Goal: Transaction & Acquisition: Download file/media

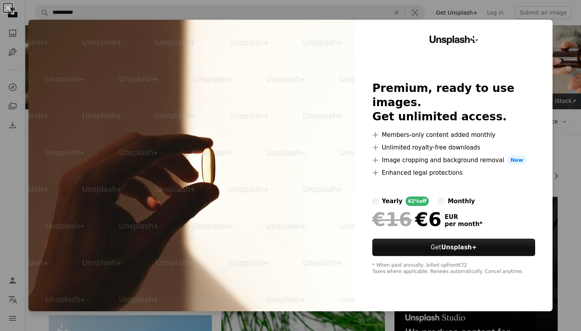
scroll to position [658, 0]
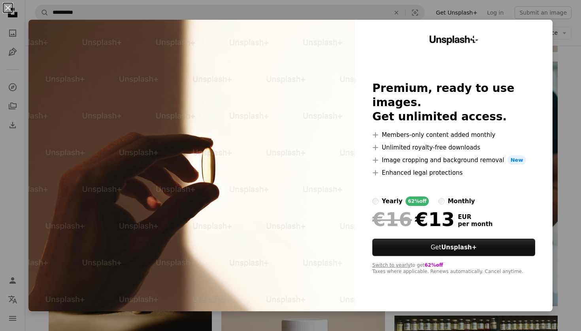
click at [573, 55] on div "An X shape Unsplash+ Premium, ready to use images. Get unlimited access. A plus…" at bounding box center [290, 165] width 581 height 331
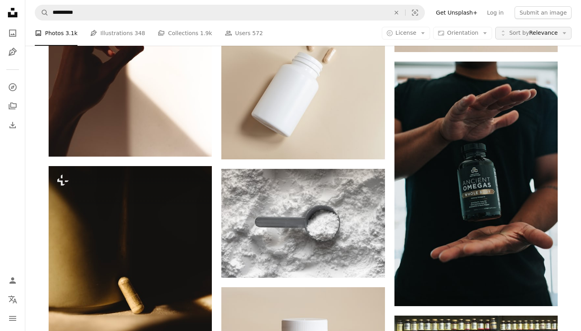
click at [566, 34] on icon "Arrow down" at bounding box center [564, 33] width 7 height 7
click at [498, 13] on link "Log in" at bounding box center [495, 12] width 26 height 13
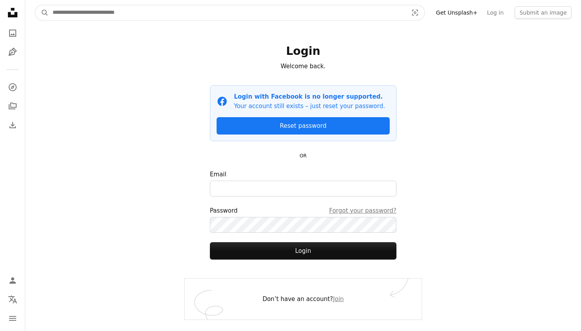
click at [188, 10] on input "Find visuals sitewide" at bounding box center [227, 12] width 357 height 15
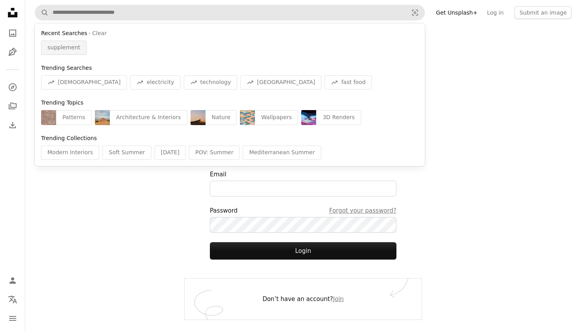
click at [66, 48] on span "supplement" at bounding box center [63, 48] width 33 height 8
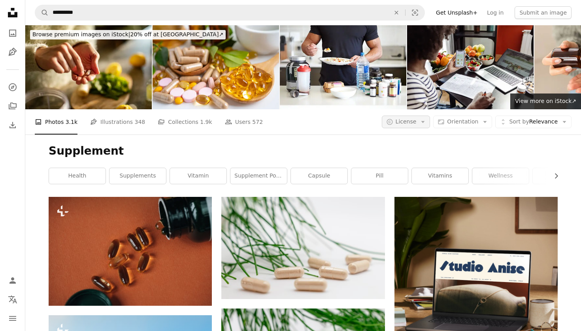
click at [424, 124] on icon "Arrow down" at bounding box center [422, 122] width 7 height 7
click at [414, 185] on span "Free" at bounding box center [427, 185] width 48 height 8
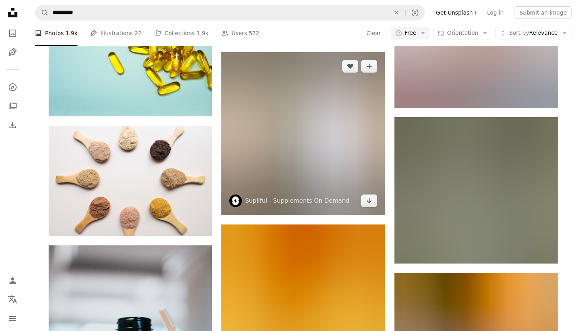
scroll to position [590, 0]
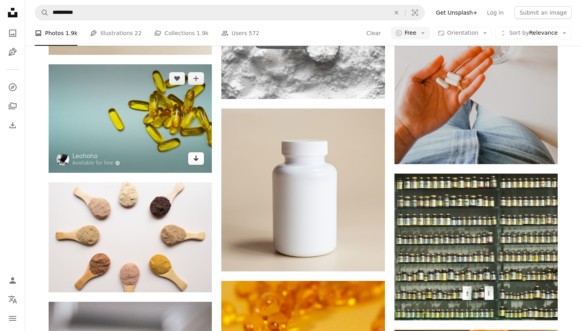
click at [195, 160] on icon "Arrow pointing down" at bounding box center [196, 158] width 6 height 9
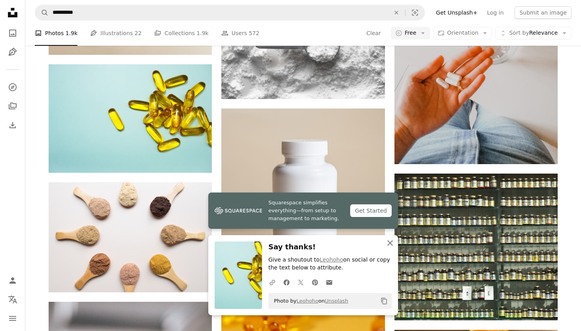
click at [390, 245] on icon "button" at bounding box center [390, 244] width 6 height 6
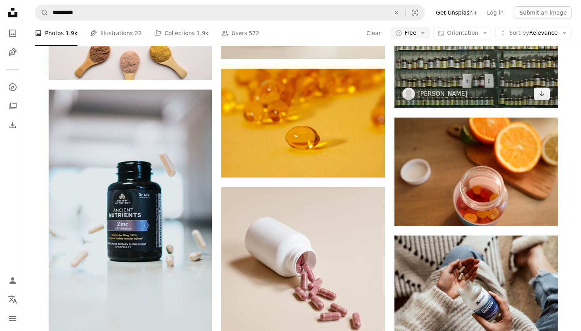
scroll to position [804, 0]
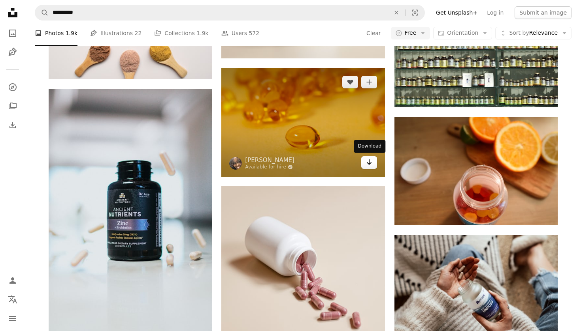
click at [371, 163] on icon "Arrow pointing down" at bounding box center [369, 162] width 6 height 9
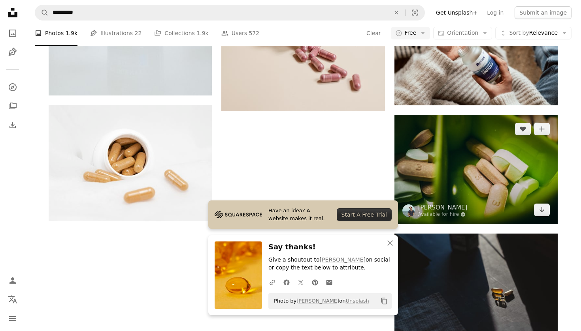
scroll to position [1050, 0]
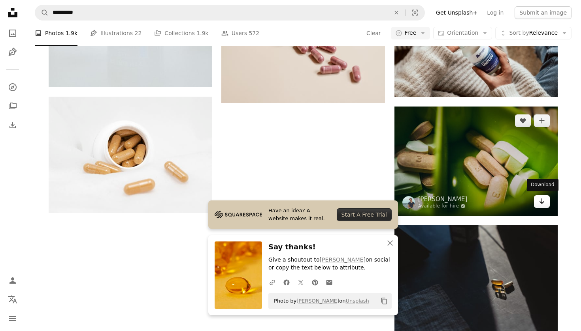
click at [542, 198] on icon "Arrow pointing down" at bounding box center [542, 201] width 6 height 9
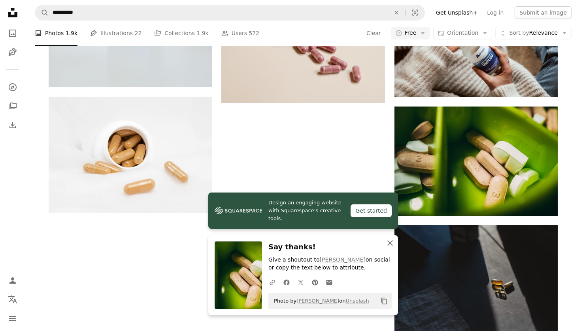
click at [391, 241] on icon "An X shape" at bounding box center [389, 243] width 9 height 9
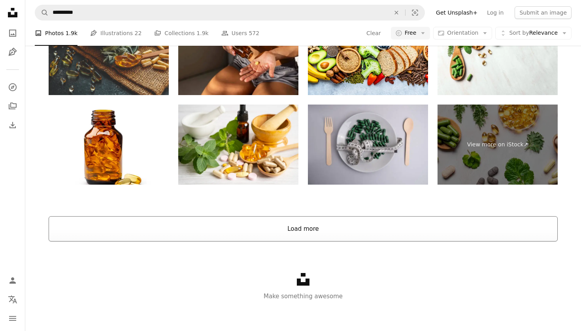
click at [384, 230] on button "Load more" at bounding box center [303, 229] width 509 height 25
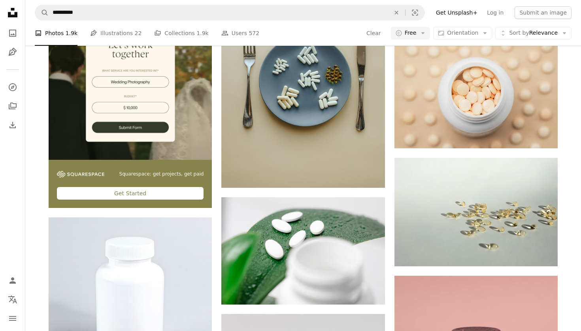
scroll to position [1723, 0]
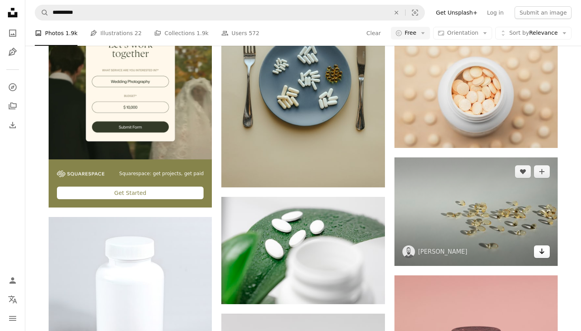
click at [541, 255] on icon "Arrow pointing down" at bounding box center [542, 251] width 6 height 9
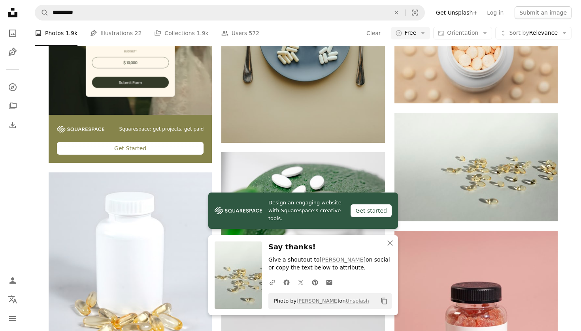
scroll to position [1772, 0]
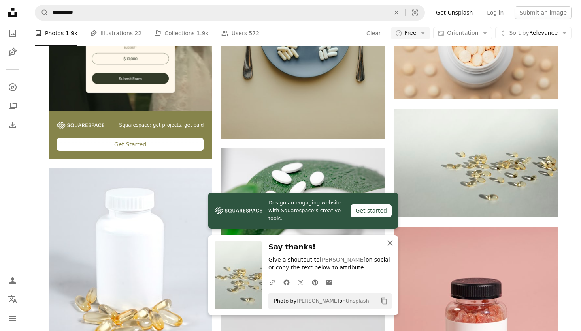
click at [387, 245] on icon "An X shape" at bounding box center [389, 243] width 9 height 9
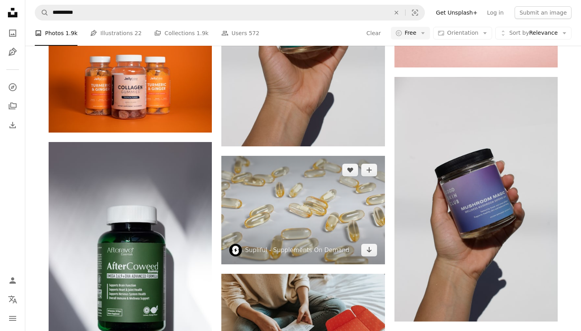
scroll to position [2136, 0]
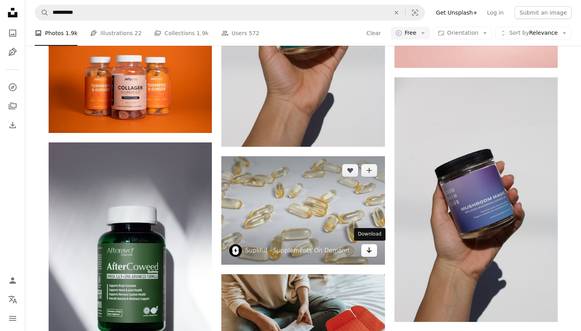
click at [374, 252] on link "Arrow pointing down" at bounding box center [369, 251] width 16 height 13
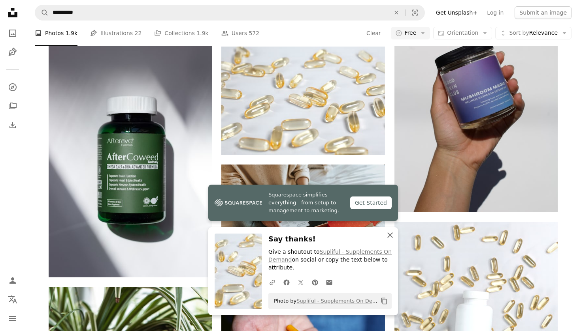
click at [388, 243] on button "An X shape Close" at bounding box center [390, 236] width 16 height 16
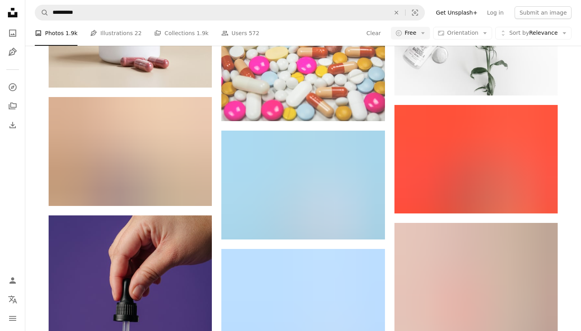
scroll to position [3852, 0]
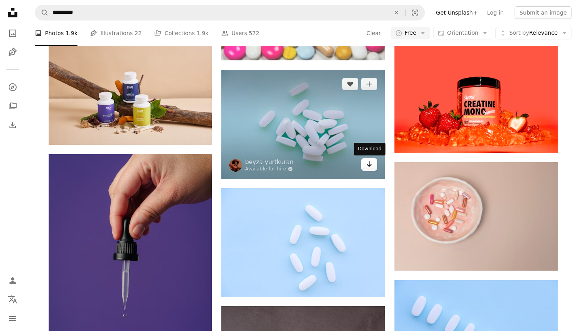
click at [371, 169] on link "Arrow pointing down" at bounding box center [369, 164] width 16 height 13
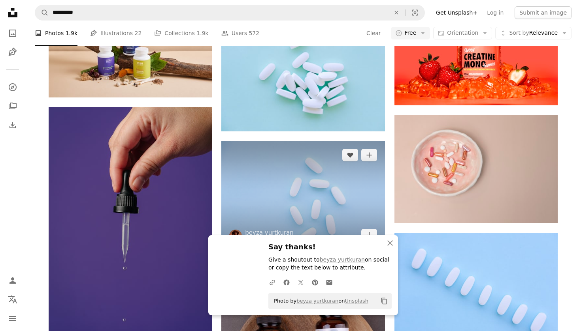
scroll to position [3914, 0]
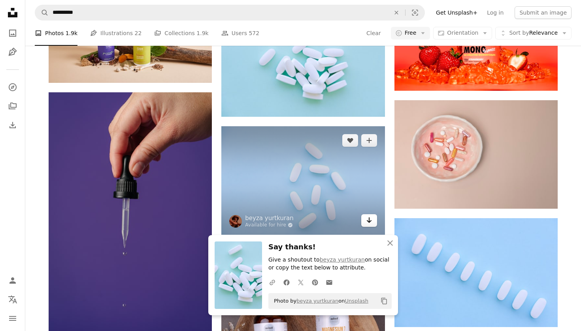
click at [366, 223] on icon "Arrow pointing down" at bounding box center [369, 220] width 6 height 9
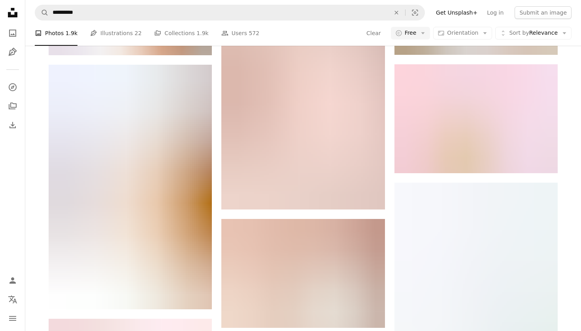
scroll to position [4899, 0]
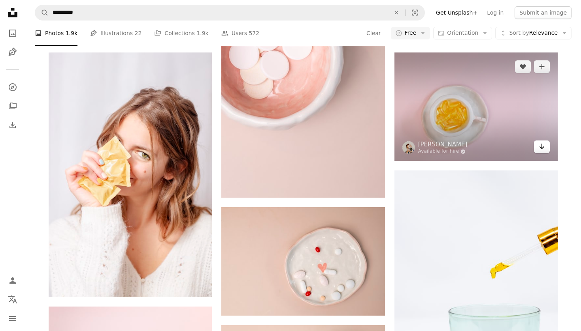
click at [542, 148] on icon "Download" at bounding box center [541, 147] width 5 height 6
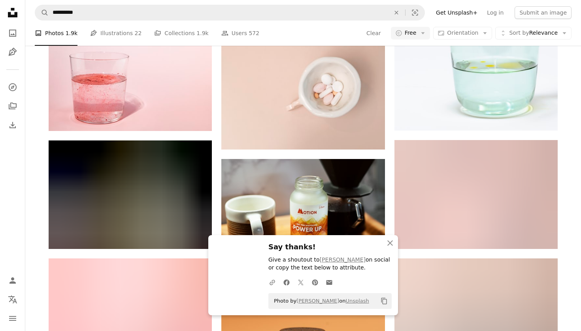
scroll to position [5195, 0]
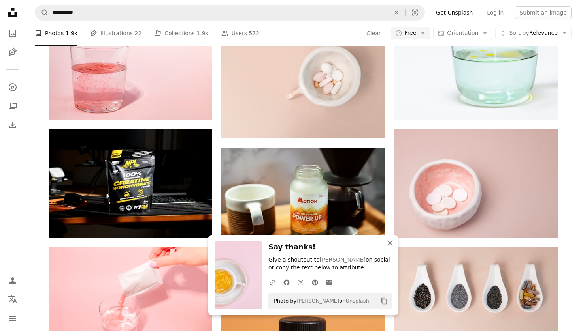
click at [388, 242] on icon "button" at bounding box center [390, 244] width 6 height 6
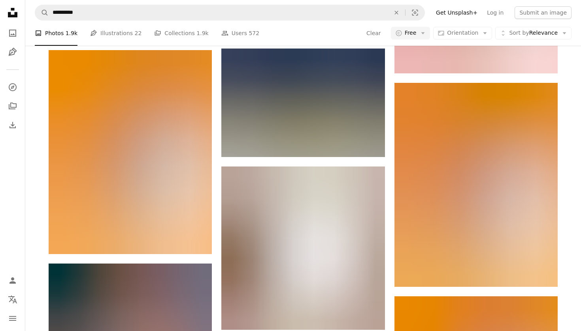
scroll to position [6154, 0]
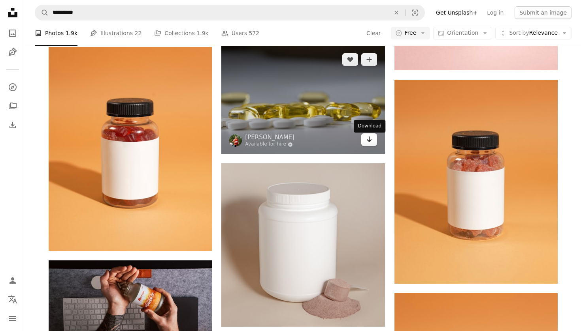
click at [366, 143] on icon "Arrow pointing down" at bounding box center [369, 139] width 6 height 9
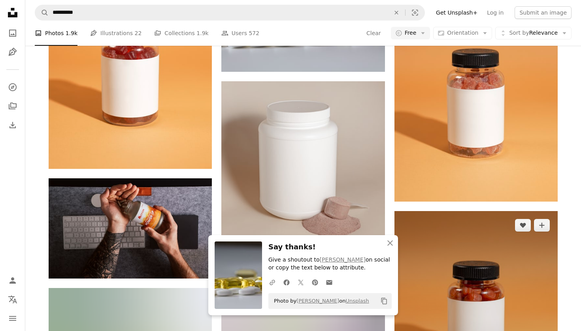
scroll to position [6260, 0]
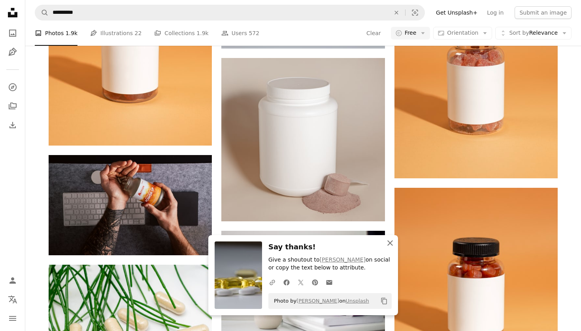
click at [394, 246] on icon "An X shape" at bounding box center [389, 243] width 9 height 9
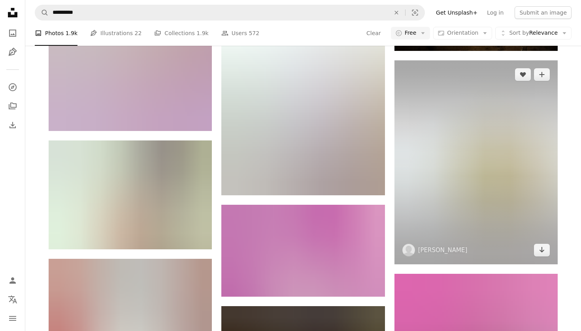
scroll to position [24571, 0]
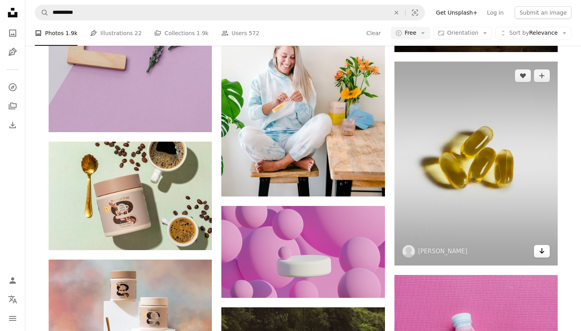
click at [541, 256] on icon "Arrow pointing down" at bounding box center [542, 251] width 6 height 9
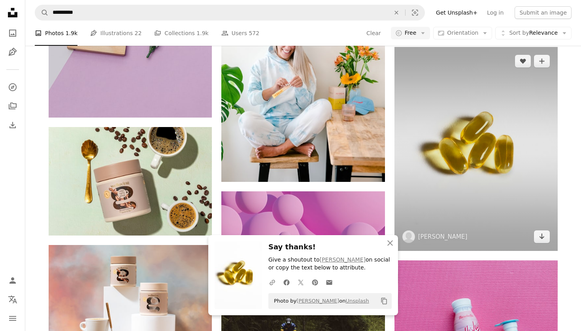
scroll to position [24588, 0]
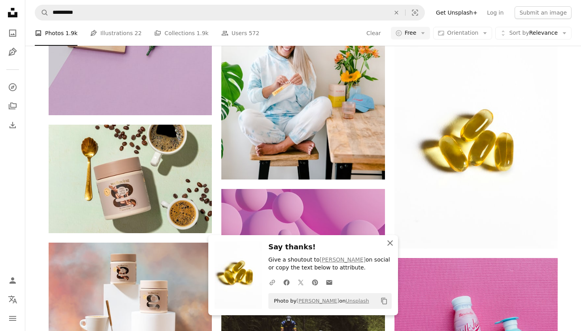
click at [390, 247] on icon "An X shape" at bounding box center [389, 243] width 9 height 9
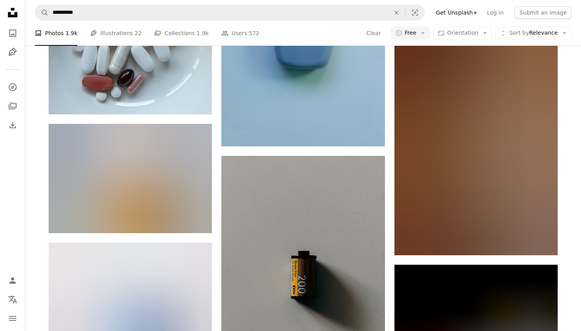
scroll to position [29966, 0]
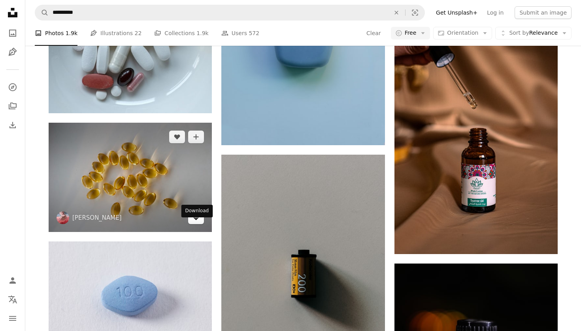
click at [192, 224] on link "Arrow pointing down" at bounding box center [196, 218] width 16 height 13
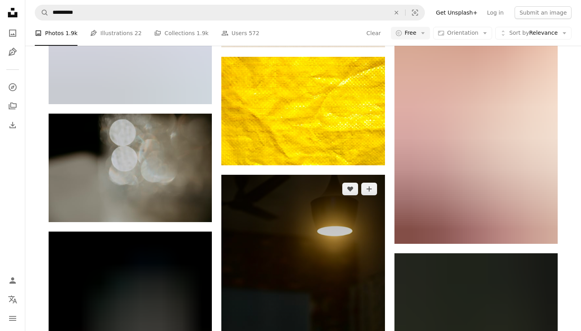
scroll to position [31760, 0]
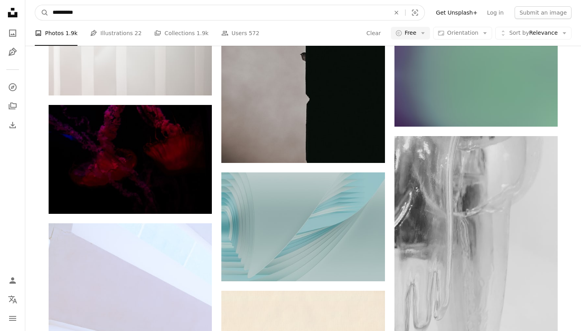
click at [156, 12] on input "**********" at bounding box center [218, 12] width 339 height 15
drag, startPoint x: 156, startPoint y: 12, endPoint x: 147, endPoint y: 12, distance: 9.1
click at [147, 12] on input "**********" at bounding box center [218, 12] width 339 height 15
type input "**********"
click at [42, 13] on button "A magnifying glass" at bounding box center [41, 12] width 13 height 15
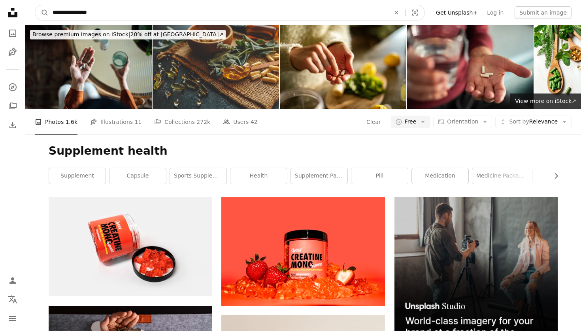
drag, startPoint x: 83, startPoint y: 15, endPoint x: 32, endPoint y: 10, distance: 52.0
click at [32, 10] on nav "**********" at bounding box center [303, 12] width 556 height 25
type input "******"
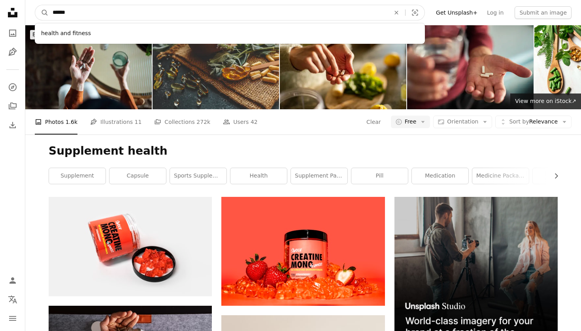
click at [42, 13] on button "A magnifying glass" at bounding box center [41, 12] width 13 height 15
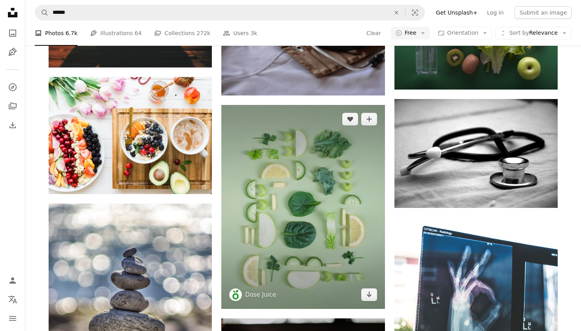
scroll to position [450, 0]
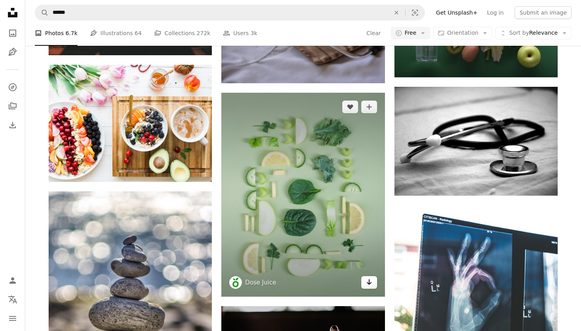
click at [367, 281] on icon "Arrow pointing down" at bounding box center [369, 282] width 6 height 9
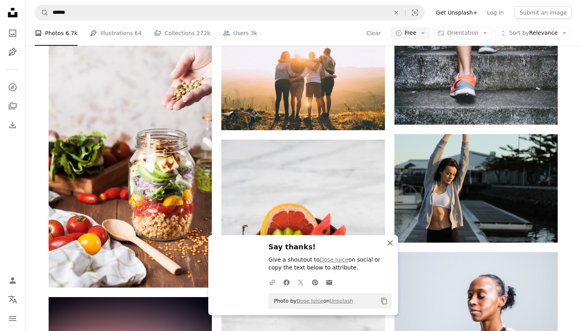
scroll to position [853, 0]
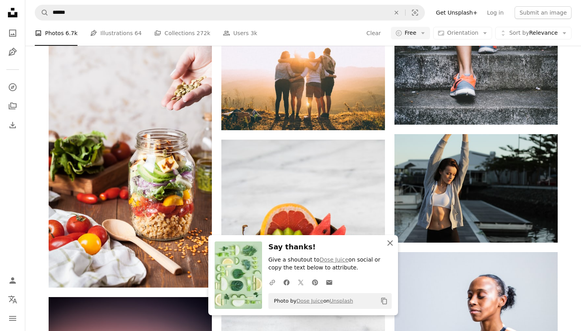
click at [390, 243] on icon "An X shape" at bounding box center [389, 243] width 9 height 9
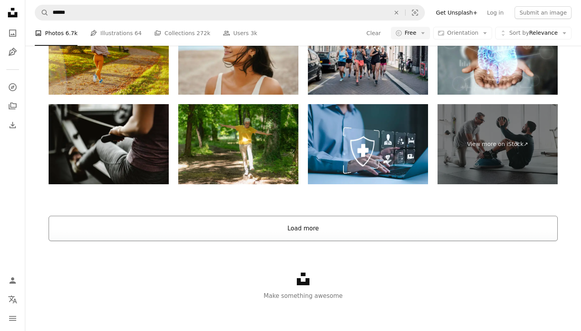
click at [348, 232] on button "Load more" at bounding box center [303, 228] width 509 height 25
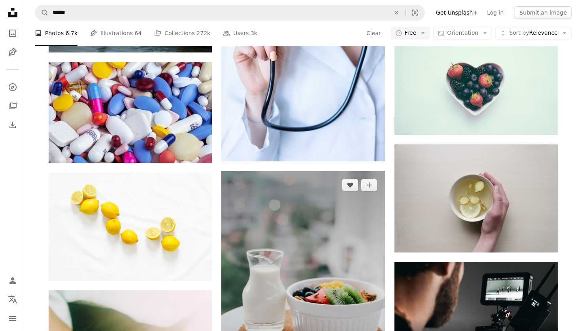
scroll to position [2432, 0]
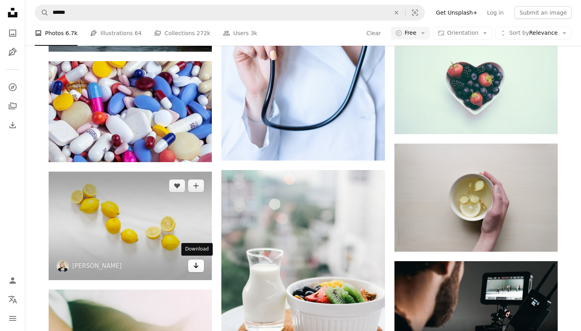
click at [199, 265] on icon "Arrow pointing down" at bounding box center [196, 265] width 6 height 9
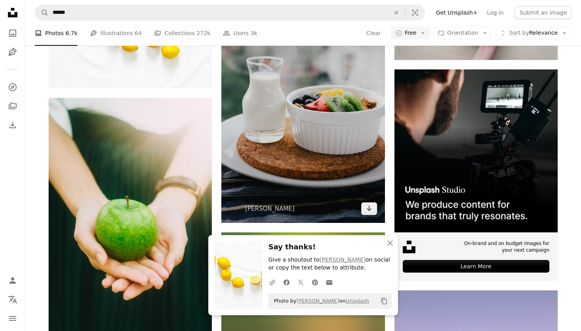
scroll to position [2627, 0]
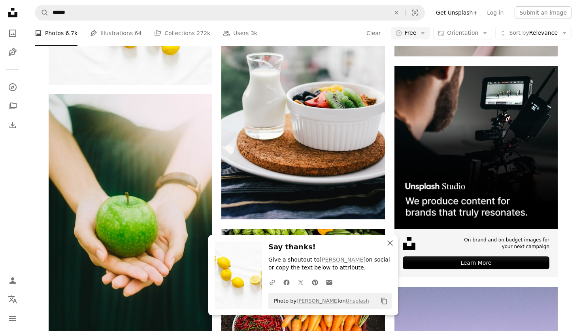
click at [390, 244] on icon "An X shape" at bounding box center [389, 243] width 9 height 9
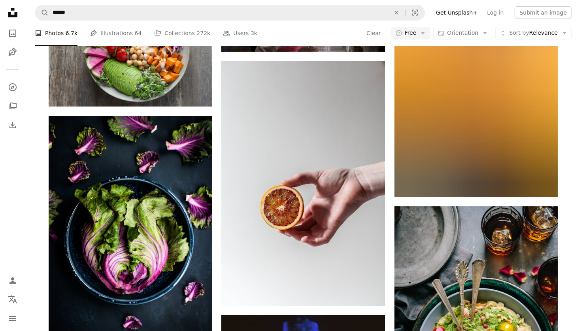
scroll to position [9879, 0]
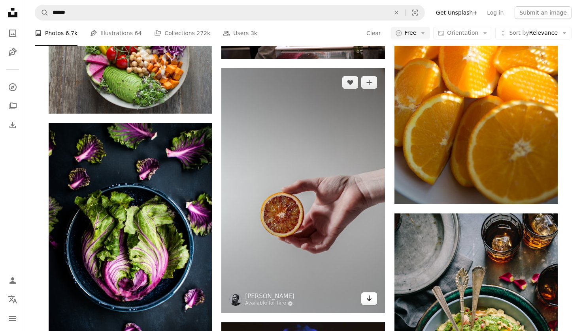
click at [369, 301] on icon "Download" at bounding box center [368, 299] width 5 height 6
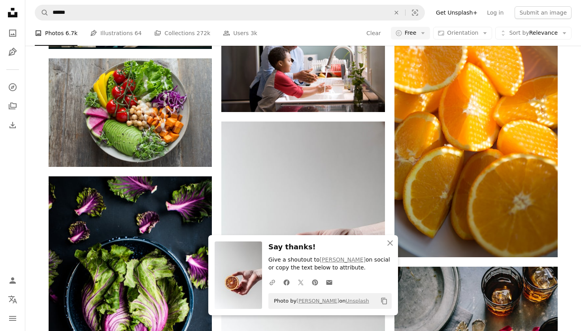
scroll to position [9826, 0]
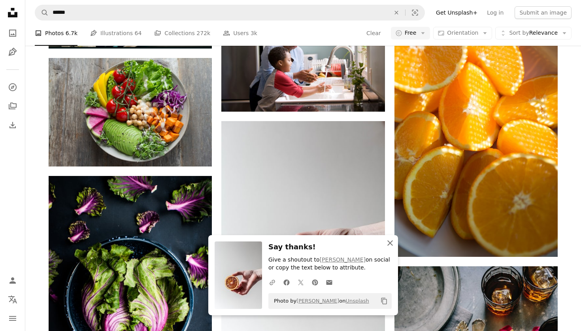
click at [387, 243] on icon "An X shape" at bounding box center [389, 243] width 9 height 9
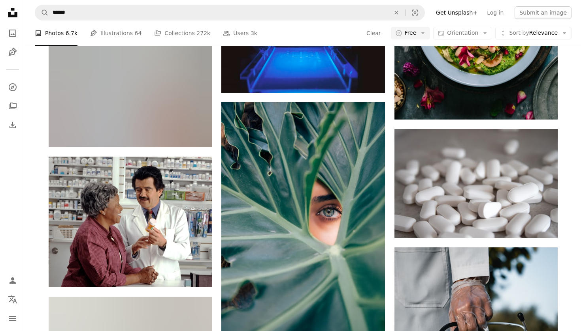
scroll to position [10223, 0]
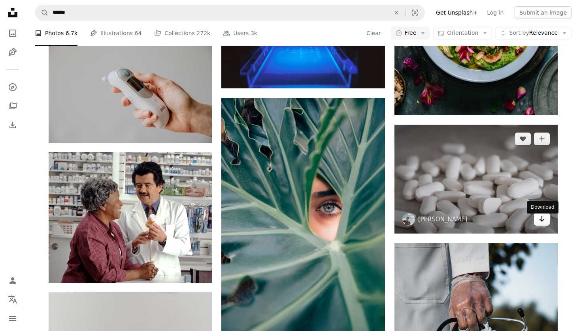
click at [541, 222] on icon "Arrow pointing down" at bounding box center [542, 219] width 6 height 9
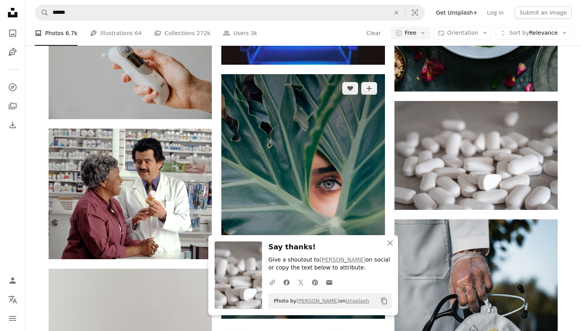
scroll to position [10271, 0]
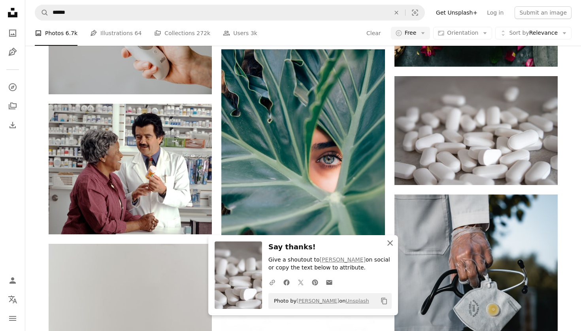
click at [390, 243] on icon "An X shape" at bounding box center [389, 243] width 9 height 9
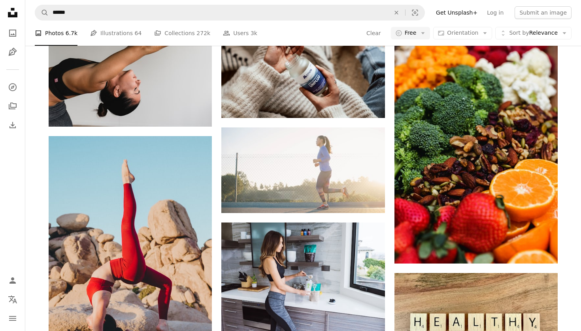
scroll to position [11394, 0]
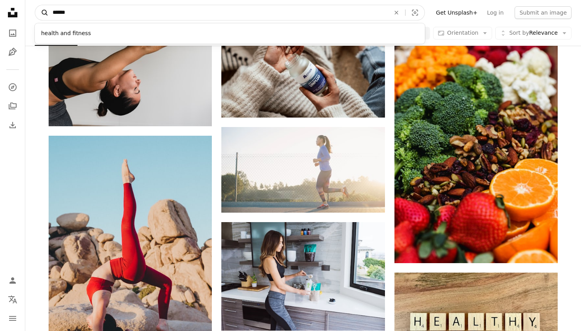
drag, startPoint x: 126, startPoint y: 17, endPoint x: 36, endPoint y: 13, distance: 89.8
click at [36, 13] on form "A magnifying glass ****** health and fitness An X shape Visual search" at bounding box center [230, 13] width 390 height 16
type input "****"
click at [42, 13] on button "A magnifying glass" at bounding box center [41, 12] width 13 height 15
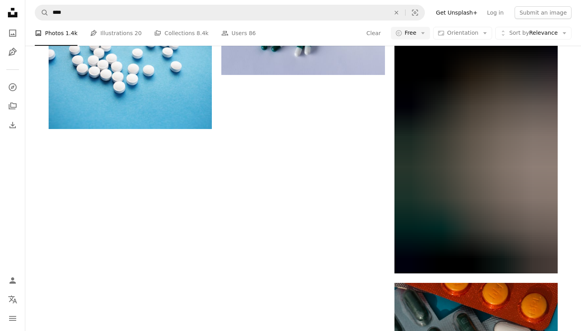
scroll to position [1025, 0]
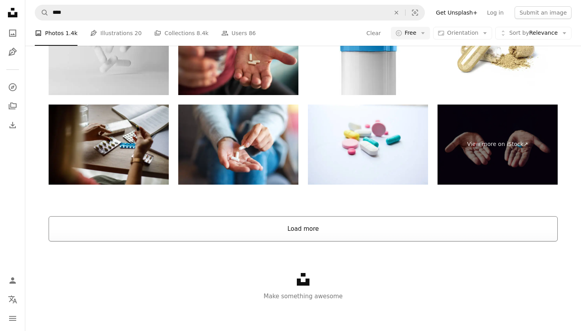
click at [238, 222] on button "Load more" at bounding box center [303, 229] width 509 height 25
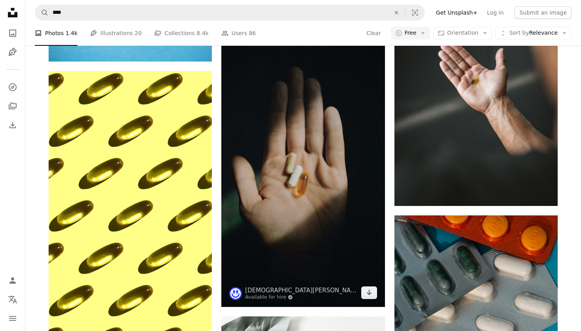
scroll to position [1054, 0]
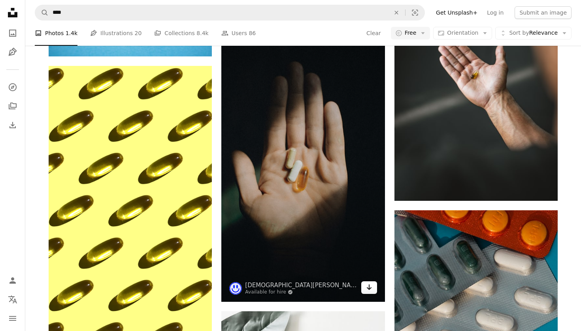
click at [366, 285] on icon "Arrow pointing down" at bounding box center [369, 287] width 6 height 9
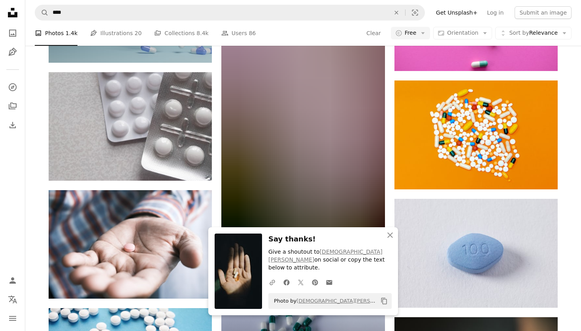
scroll to position [730, 0]
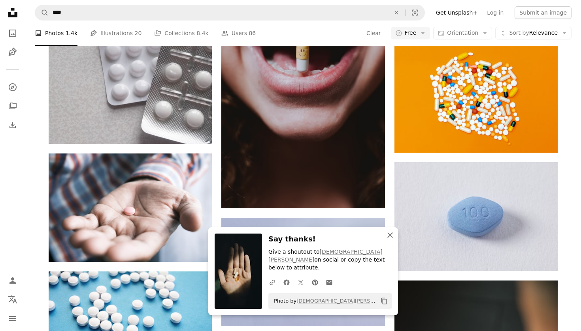
click at [392, 240] on icon "An X shape" at bounding box center [389, 235] width 9 height 9
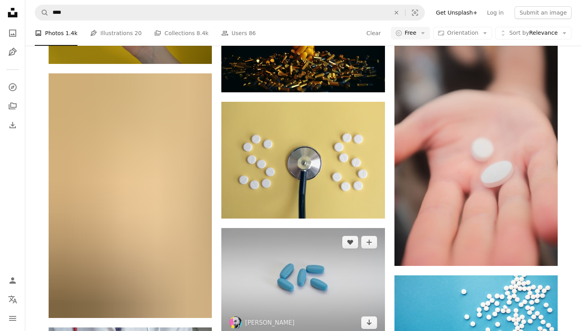
scroll to position [2624, 0]
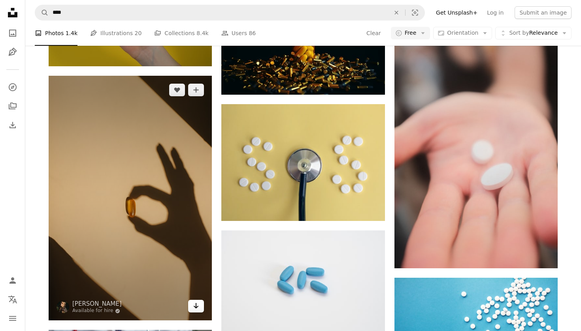
click at [190, 308] on link "Arrow pointing down" at bounding box center [196, 306] width 16 height 13
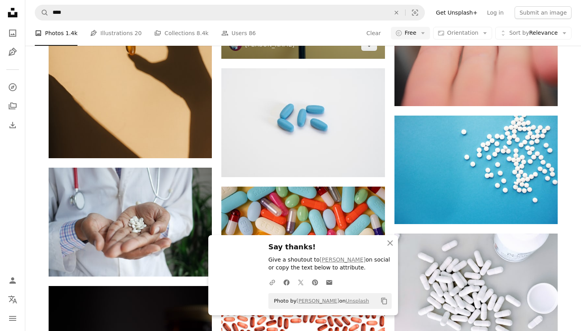
scroll to position [2787, 0]
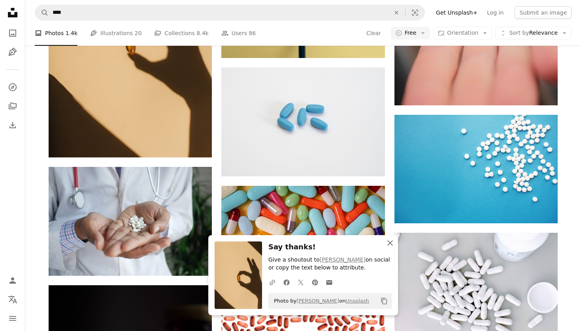
click at [391, 243] on icon "button" at bounding box center [390, 244] width 6 height 6
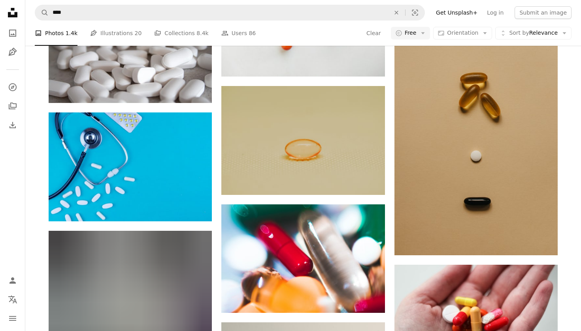
scroll to position [3843, 0]
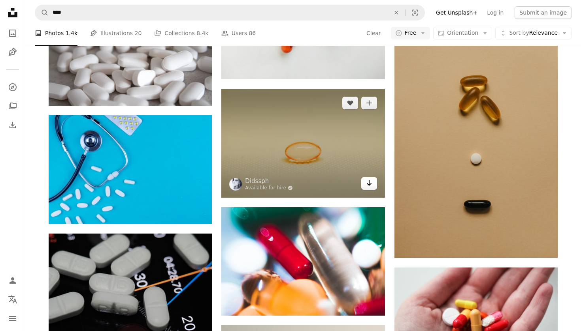
click at [371, 187] on icon "Arrow pointing down" at bounding box center [369, 183] width 6 height 9
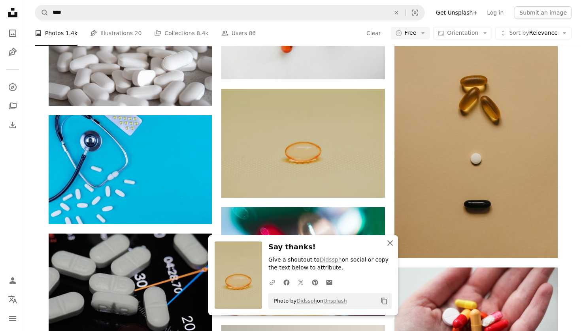
click at [389, 246] on icon "An X shape" at bounding box center [389, 243] width 9 height 9
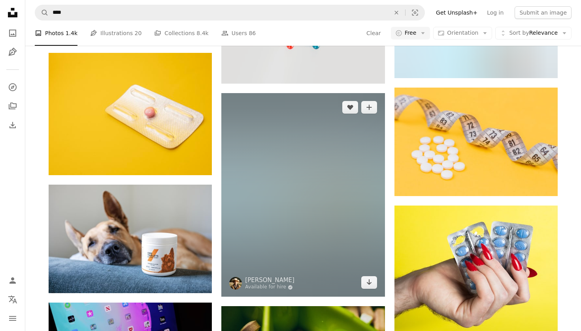
scroll to position [8473, 0]
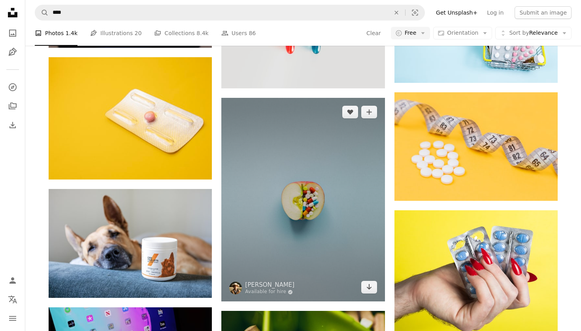
click at [324, 160] on img at bounding box center [302, 200] width 163 height 204
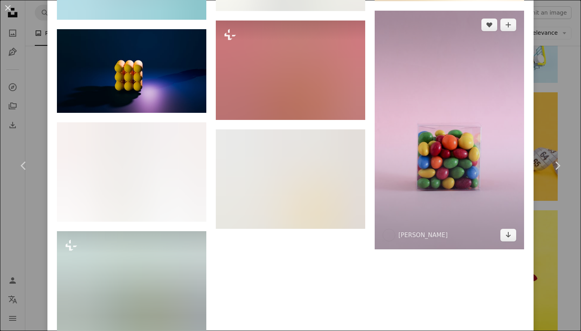
scroll to position [2296, 0]
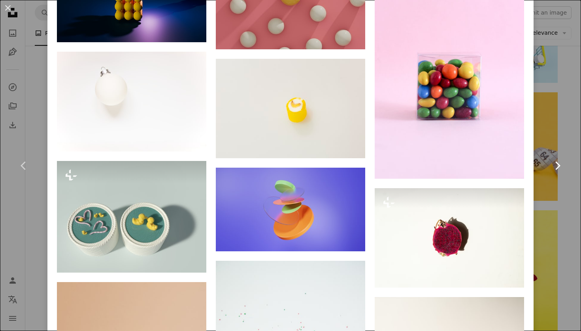
click at [558, 155] on link "Chevron right" at bounding box center [556, 166] width 47 height 76
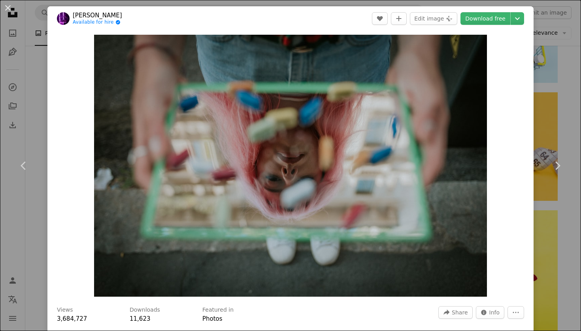
click at [549, 121] on div "An X shape Chevron left Chevron right [PERSON_NAME] Available for hire A checkm…" at bounding box center [290, 165] width 581 height 331
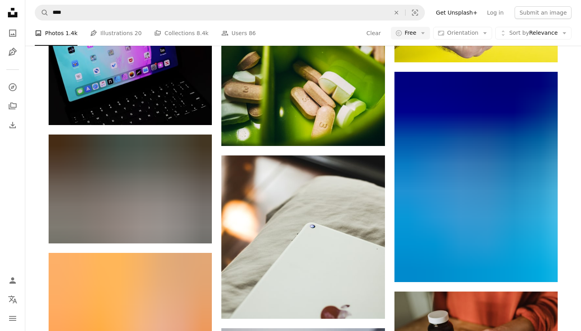
scroll to position [8747, 0]
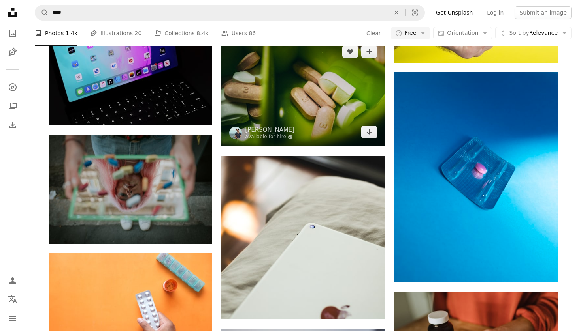
click at [335, 109] on img at bounding box center [302, 92] width 163 height 109
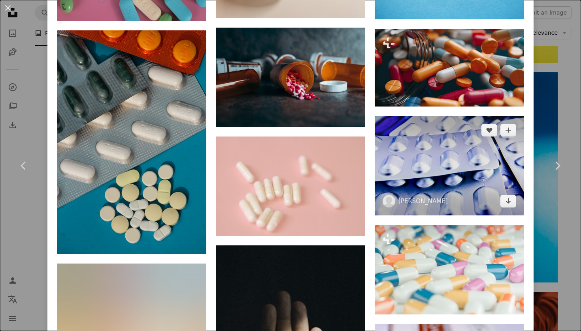
scroll to position [3594, 0]
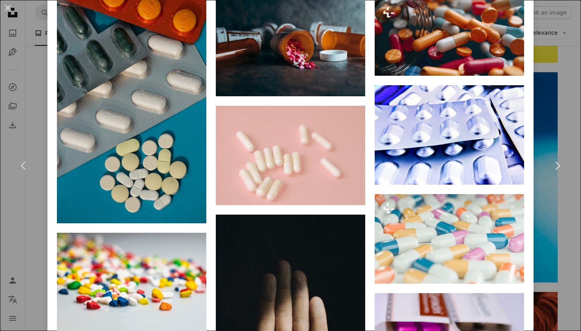
click at [552, 120] on div "An X shape Chevron left Chevron right [PERSON_NAME] Available for hire A checkm…" at bounding box center [290, 165] width 581 height 331
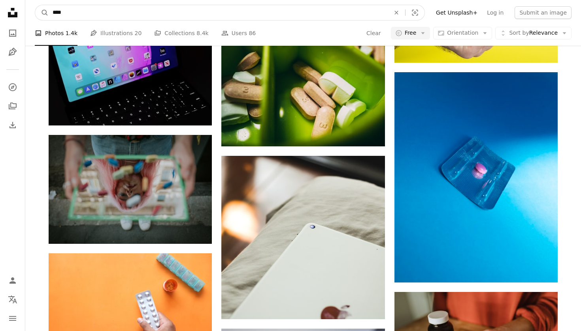
click at [177, 16] on input "****" at bounding box center [218, 12] width 339 height 15
type input "********"
click at [42, 13] on button "A magnifying glass" at bounding box center [41, 12] width 13 height 15
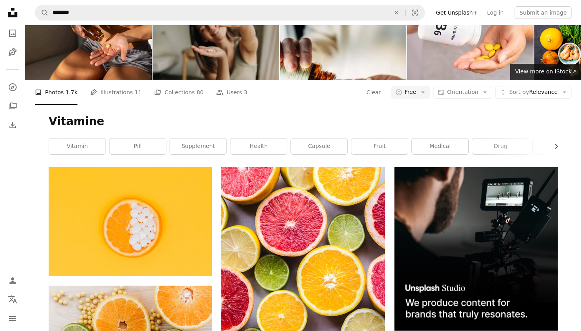
scroll to position [57, 0]
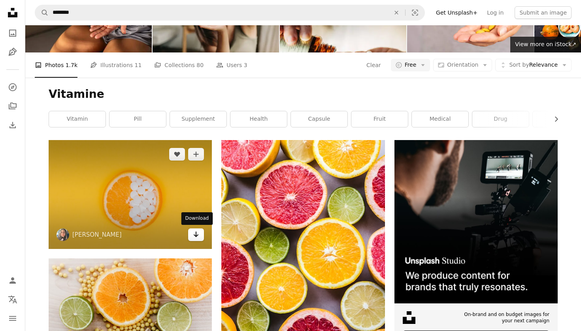
click at [195, 236] on icon "Arrow pointing down" at bounding box center [196, 234] width 6 height 9
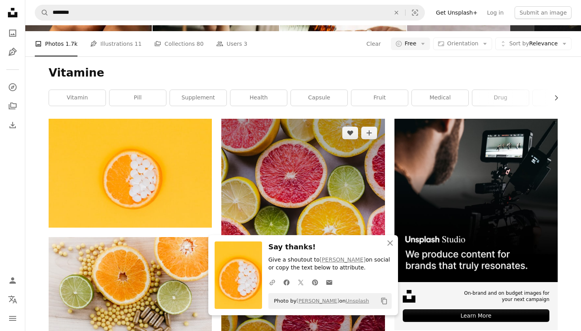
scroll to position [110, 0]
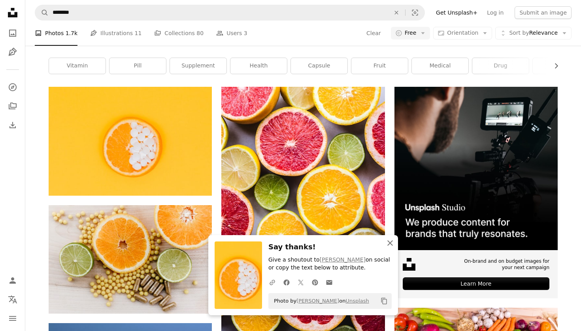
click at [391, 243] on icon "An X shape" at bounding box center [389, 243] width 9 height 9
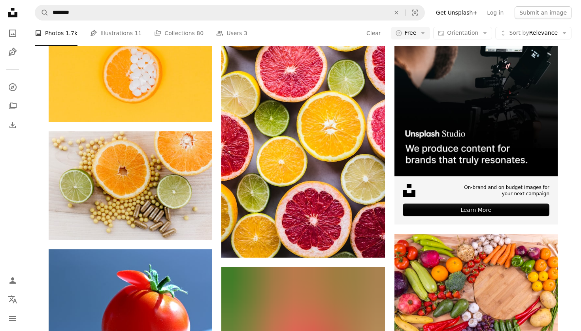
scroll to position [183, 0]
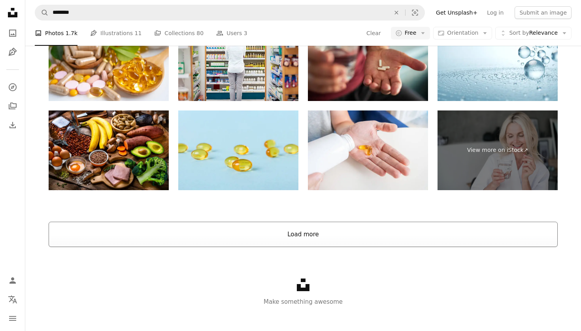
click at [363, 235] on button "Load more" at bounding box center [303, 234] width 509 height 25
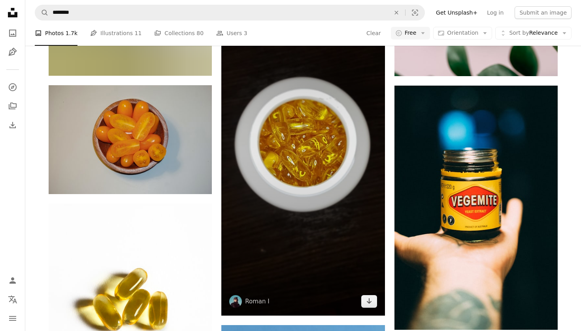
scroll to position [4189, 0]
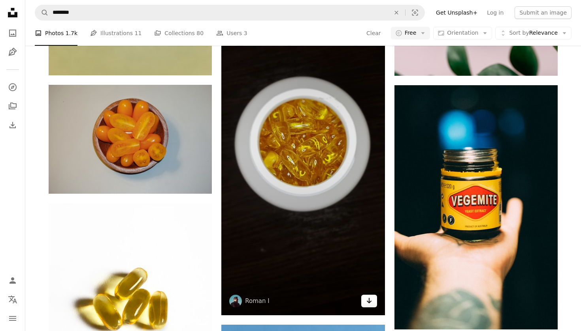
click at [371, 299] on icon "Arrow pointing down" at bounding box center [369, 300] width 6 height 9
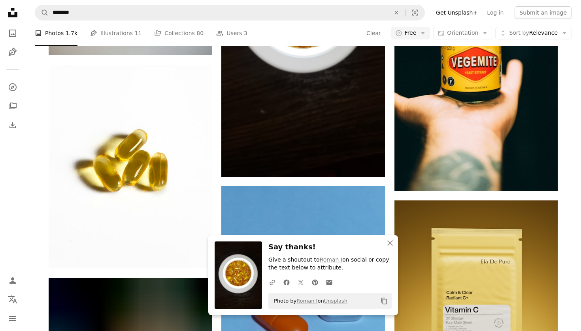
scroll to position [4368, 0]
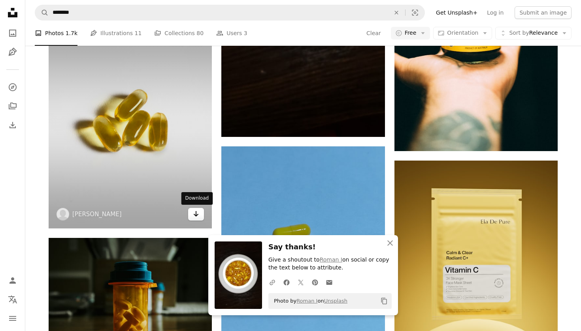
click at [196, 216] on icon "Download" at bounding box center [196, 214] width 5 height 6
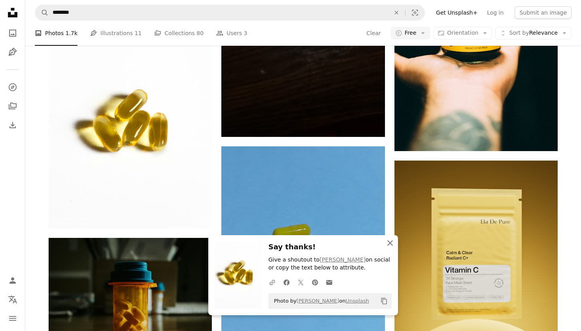
click at [392, 241] on icon "An X shape" at bounding box center [389, 243] width 9 height 9
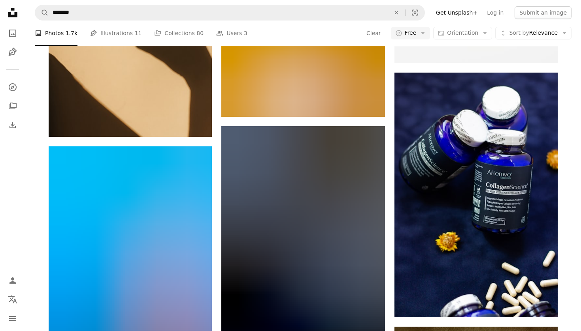
scroll to position [9853, 0]
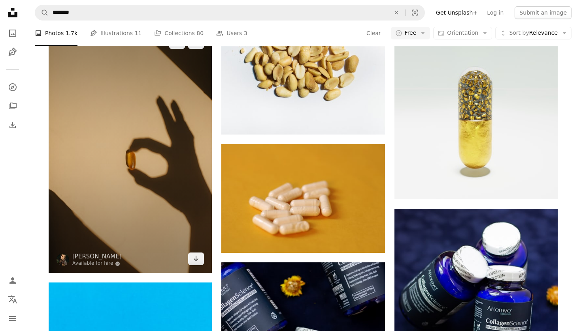
click at [180, 186] on img at bounding box center [130, 150] width 163 height 245
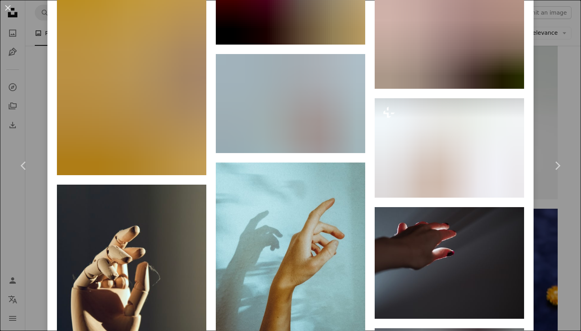
scroll to position [5180, 0]
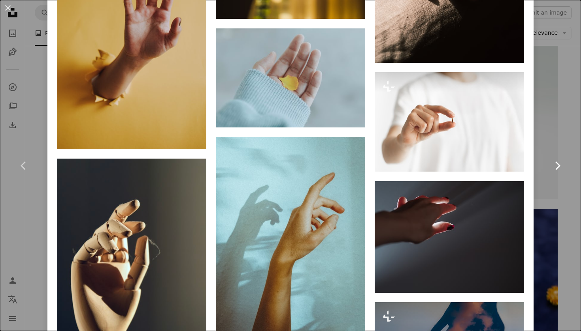
click at [563, 135] on link "Chevron right" at bounding box center [556, 166] width 47 height 76
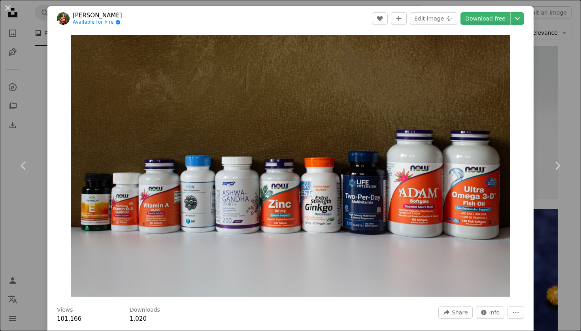
click at [546, 111] on div "An X shape Chevron left Chevron right [PERSON_NAME] Available for hire A checkm…" at bounding box center [290, 165] width 581 height 331
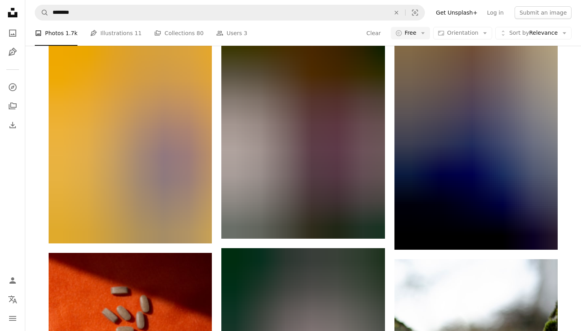
scroll to position [9284, 0]
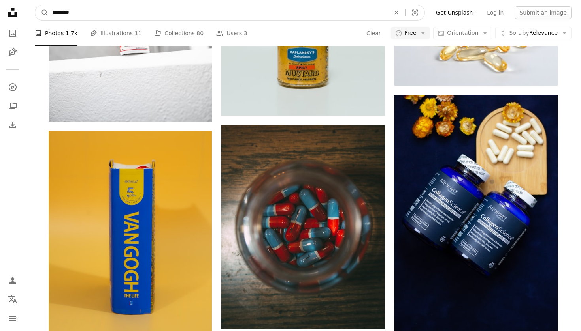
click at [173, 17] on input "********" at bounding box center [218, 12] width 339 height 15
type input "**********"
click at [42, 13] on button "A magnifying glass" at bounding box center [41, 12] width 13 height 15
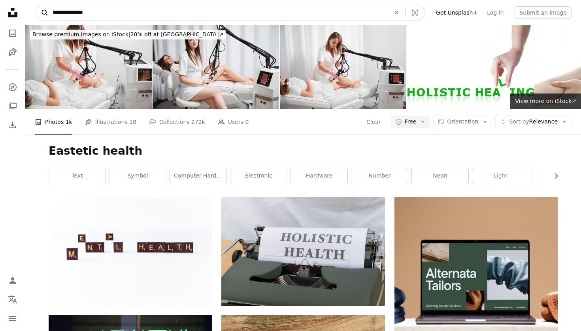
drag, startPoint x: 74, startPoint y: 13, endPoint x: 46, endPoint y: 13, distance: 28.1
click at [46, 13] on form "**********" at bounding box center [230, 13] width 390 height 16
type input "******"
click at [42, 13] on button "A magnifying glass" at bounding box center [41, 12] width 13 height 15
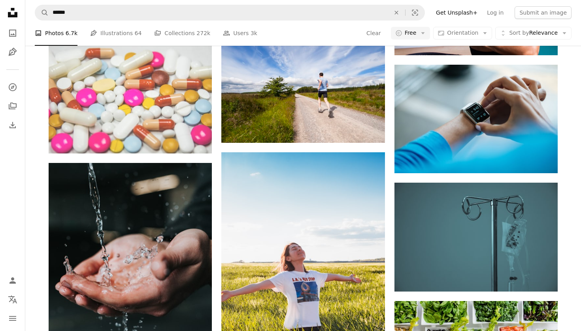
scroll to position [1227, 0]
